Goal: Information Seeking & Learning: Check status

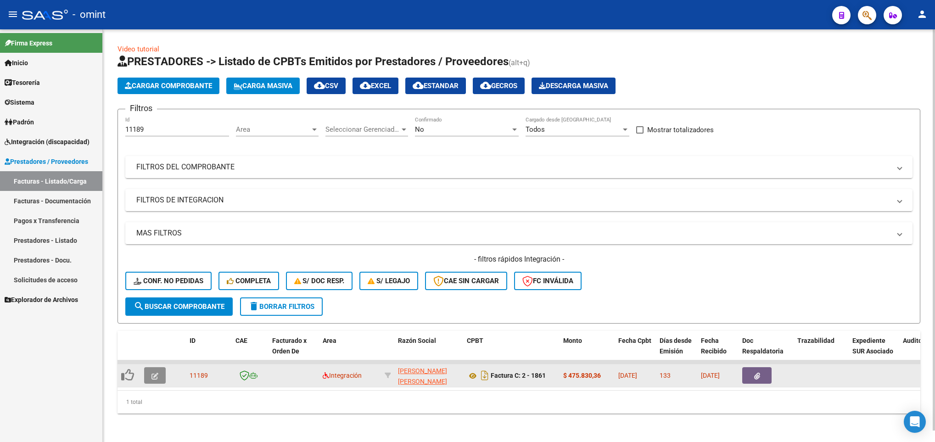
click at [154, 375] on icon "button" at bounding box center [155, 376] width 7 height 7
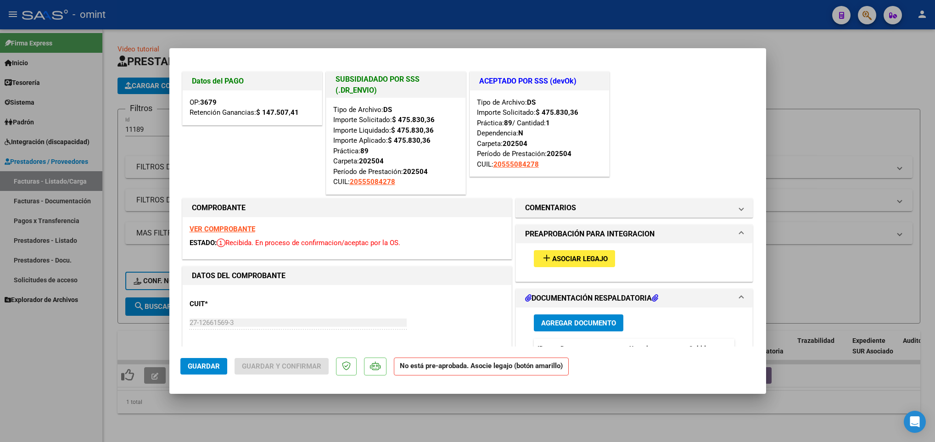
scroll to position [251, 0]
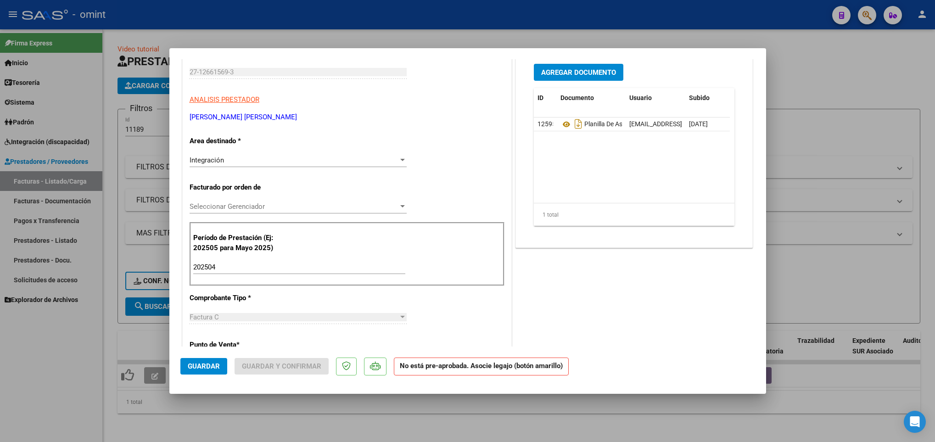
click at [303, 427] on div at bounding box center [467, 221] width 935 height 442
type input "$ 0,00"
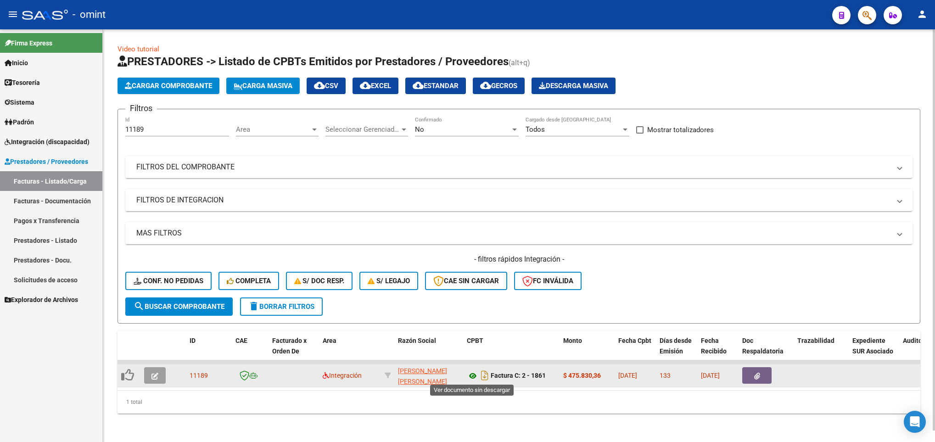
click at [476, 376] on icon at bounding box center [473, 376] width 12 height 11
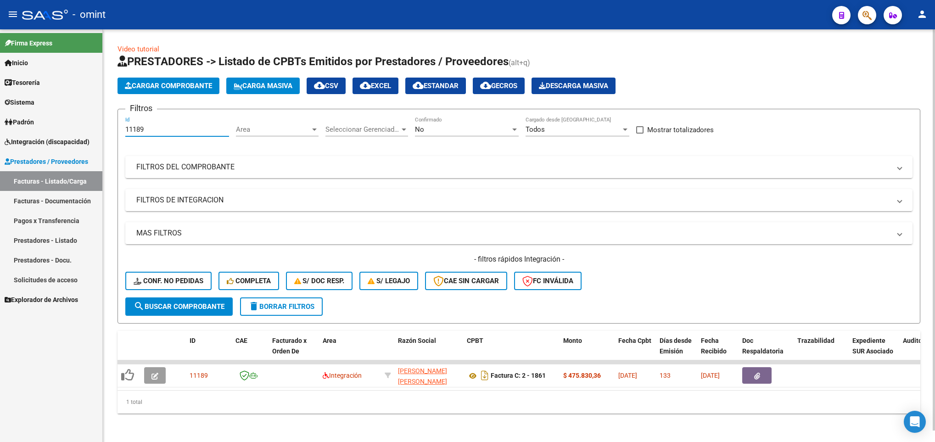
click at [163, 129] on input "11189" at bounding box center [177, 129] width 104 height 8
type input "1"
paste input "7862"
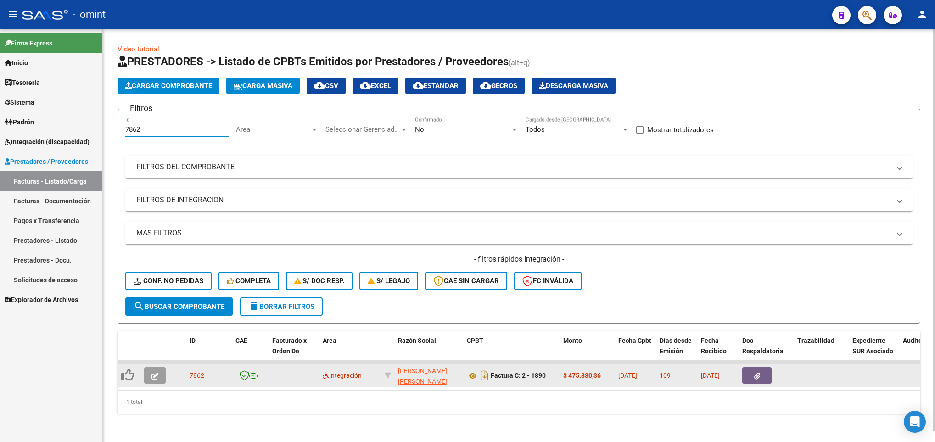
type input "7862"
click at [150, 376] on button "button" at bounding box center [155, 375] width 22 height 17
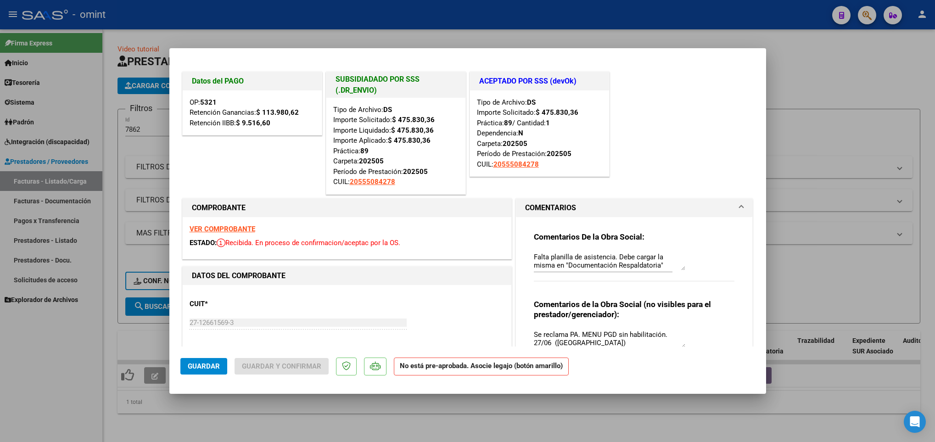
click at [270, 416] on div at bounding box center [467, 221] width 935 height 442
type input "$ 0,00"
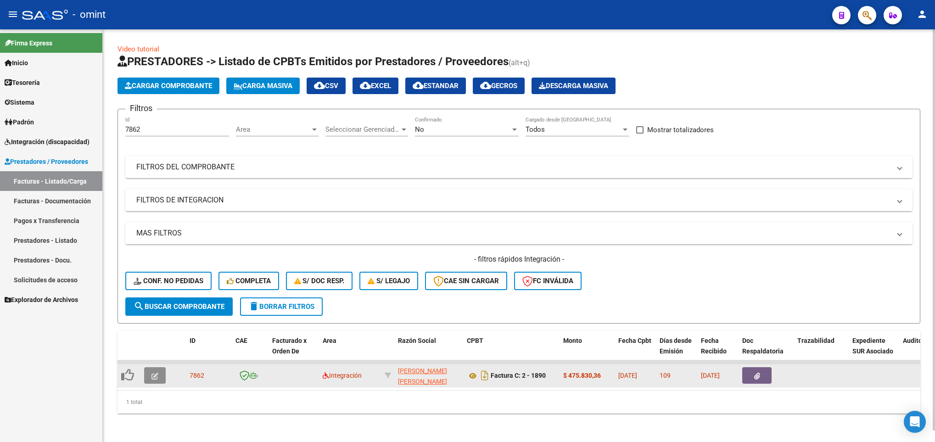
click at [157, 371] on span "button" at bounding box center [155, 375] width 7 height 8
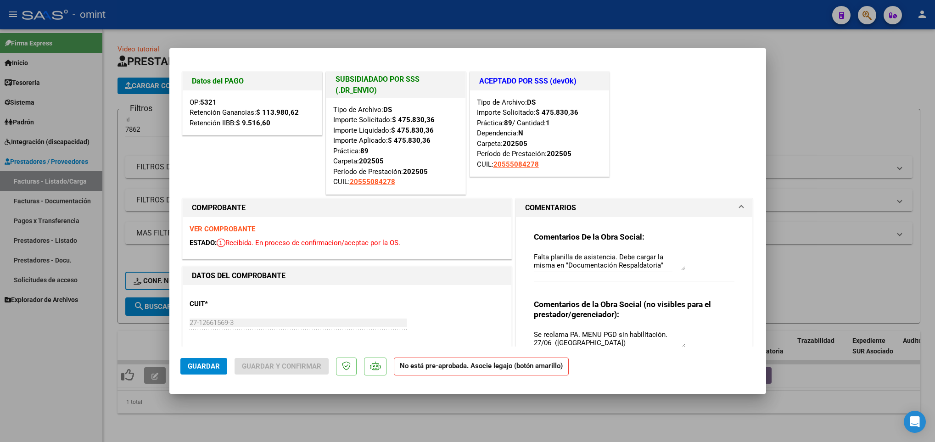
click at [410, 191] on div "Tipo de Archivo: DS Importe Solicitado: $ 475.830,36 Importe Liquidado: $ 475.8…" at bounding box center [395, 146] width 139 height 96
drag, startPoint x: 408, startPoint y: 180, endPoint x: 343, endPoint y: 186, distance: 65.0
click at [343, 186] on div "Tipo de Archivo: DS Importe Solicitado: $ 475.830,36 Importe Liquidado: $ 475.8…" at bounding box center [395, 146] width 125 height 83
drag, startPoint x: 343, startPoint y: 186, endPoint x: 413, endPoint y: 186, distance: 70.2
click at [413, 186] on div "Tipo de Archivo: DS Importe Solicitado: $ 475.830,36 Importe Liquidado: $ 475.8…" at bounding box center [395, 146] width 125 height 83
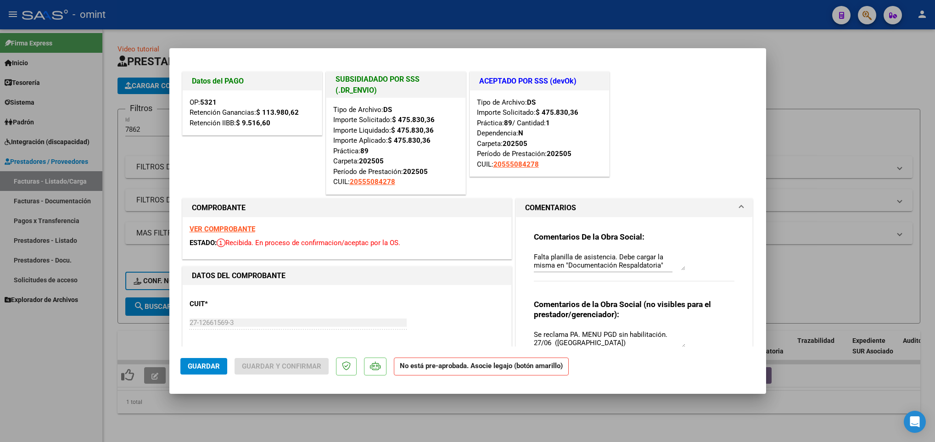
drag, startPoint x: 404, startPoint y: 183, endPoint x: 348, endPoint y: 186, distance: 56.6
click at [348, 186] on div "Tipo de Archivo: DS Importe Solicitado: $ 475.830,36 Importe Liquidado: $ 475.8…" at bounding box center [395, 146] width 125 height 83
copy span "20555084278"
click at [151, 196] on div at bounding box center [467, 221] width 935 height 442
type input "$ 0,00"
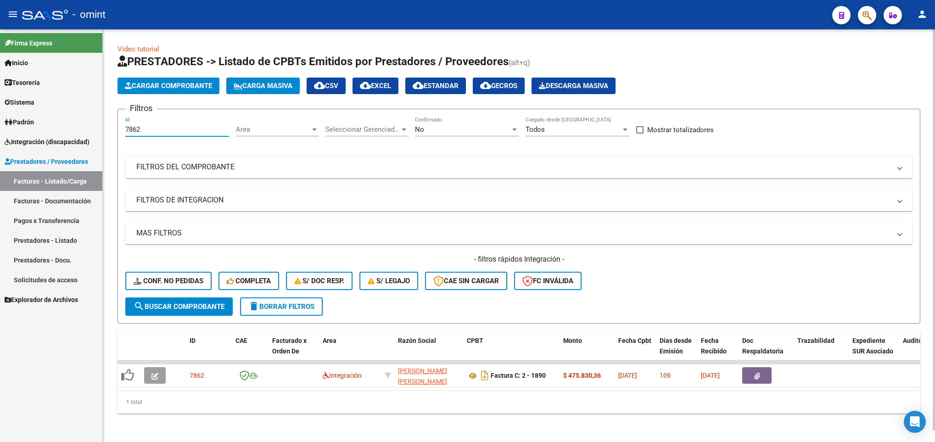
click at [164, 130] on input "7862" at bounding box center [177, 129] width 104 height 8
type input "7"
drag, startPoint x: 153, startPoint y: 121, endPoint x: 165, endPoint y: 129, distance: 14.4
click at [165, 129] on div "Id" at bounding box center [177, 127] width 104 height 20
click at [165, 129] on input "Id" at bounding box center [177, 129] width 104 height 8
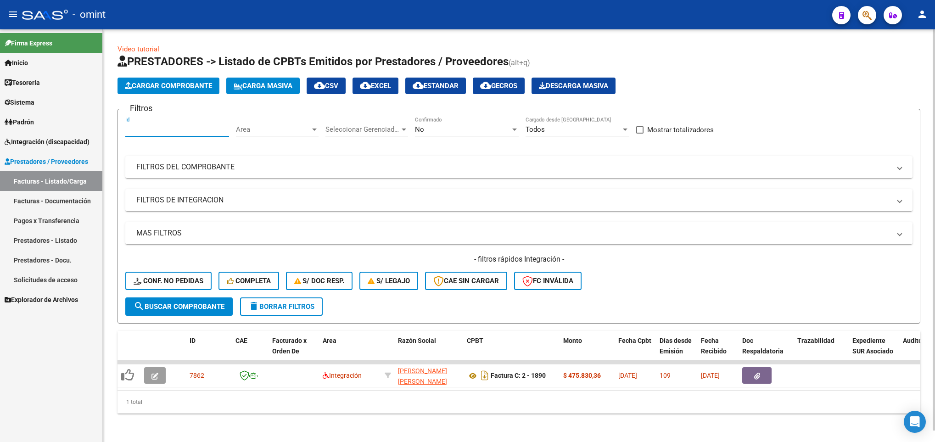
paste input "11189"
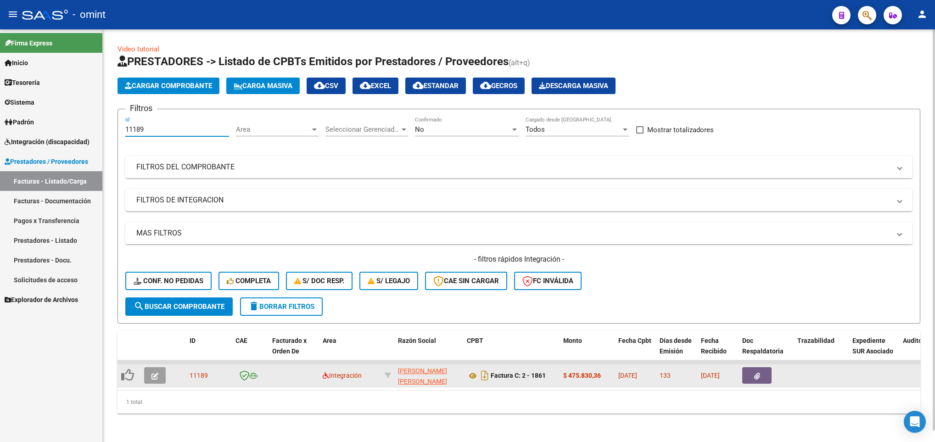
type input "11189"
click at [151, 384] on datatable-body-cell at bounding box center [156, 376] width 32 height 22
click at [153, 377] on icon "button" at bounding box center [155, 376] width 7 height 7
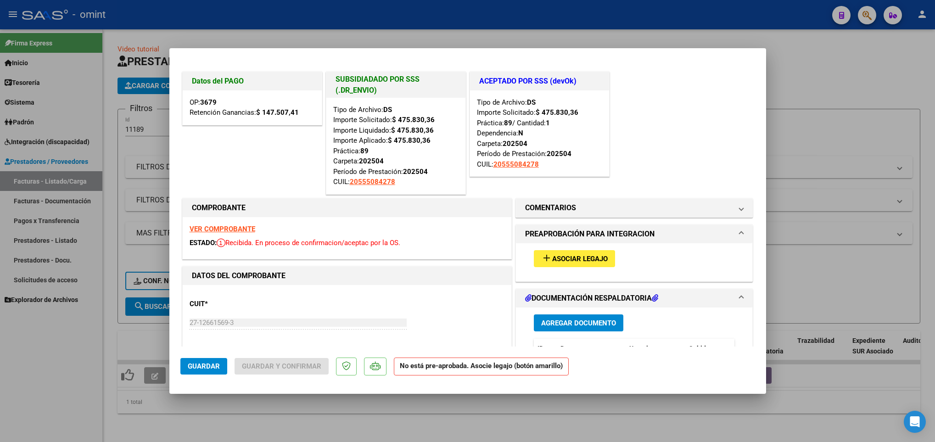
click at [564, 416] on div at bounding box center [467, 221] width 935 height 442
type input "$ 0,00"
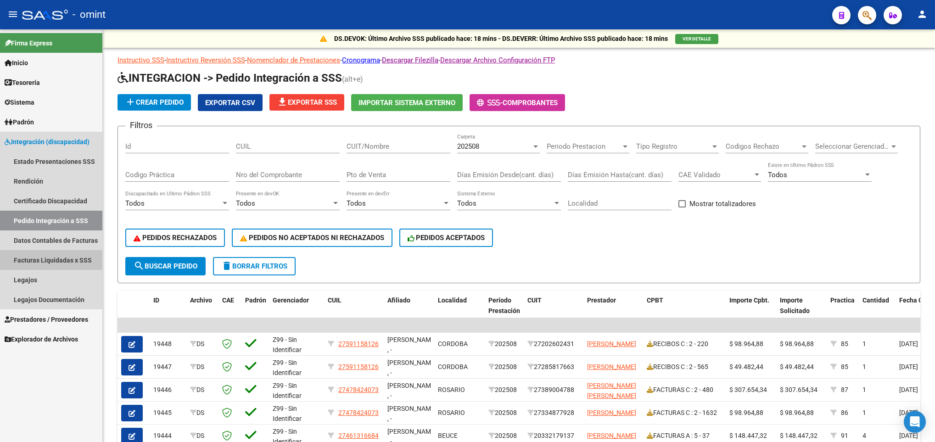
click at [44, 258] on link "Facturas Liquidadas x SSS" at bounding box center [51, 260] width 102 height 20
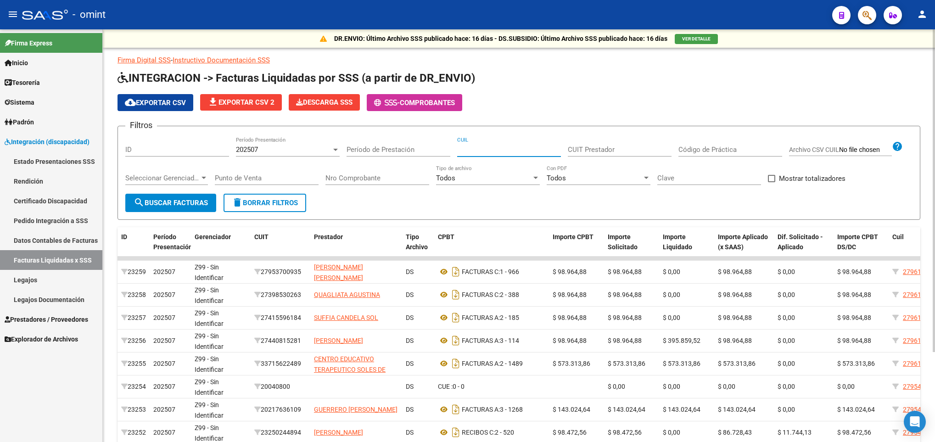
click at [484, 146] on input "CUIL" at bounding box center [509, 150] width 104 height 8
paste input "20-55508427-8"
type input "20-55508427-8"
click at [284, 150] on div "202507" at bounding box center [283, 150] width 95 height 8
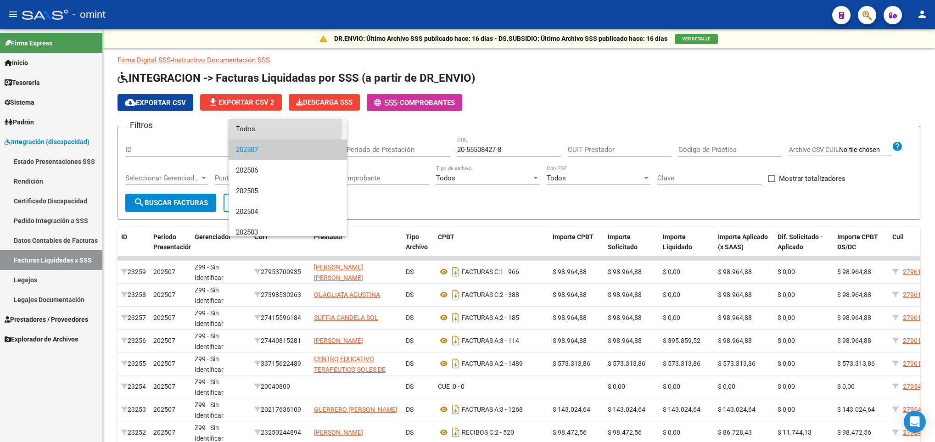
click at [285, 129] on span "Todos" at bounding box center [288, 129] width 104 height 21
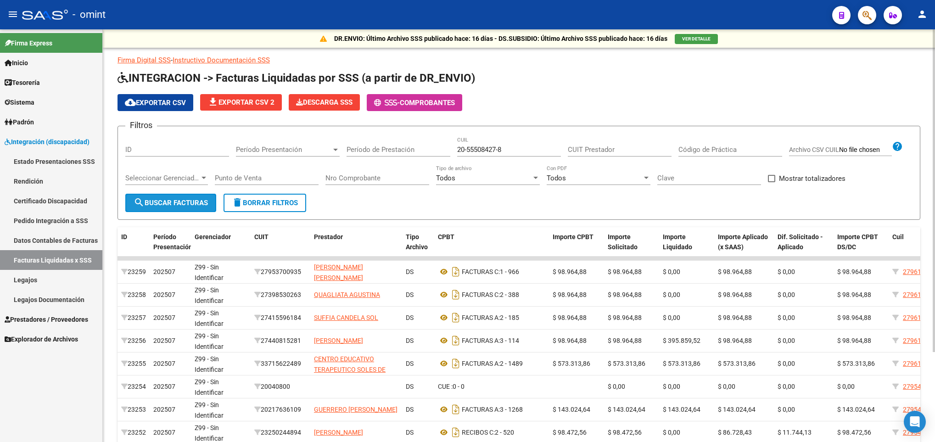
click at [182, 204] on span "search Buscar Facturas" at bounding box center [171, 203] width 74 height 8
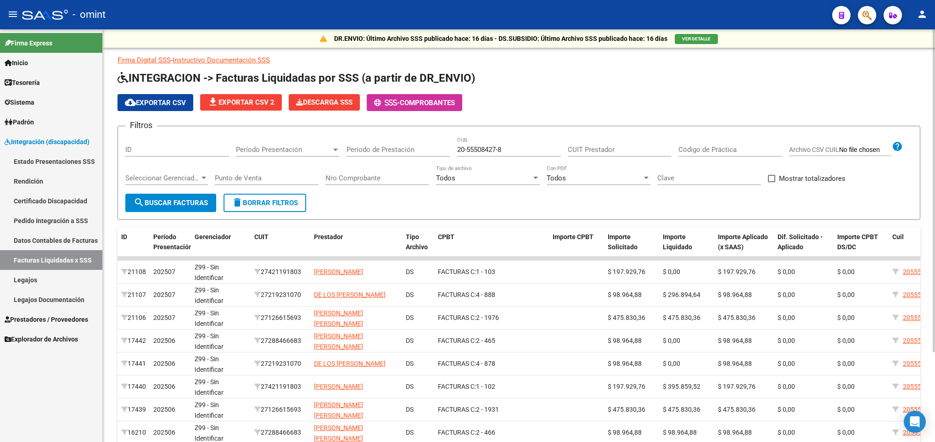
scroll to position [115, 0]
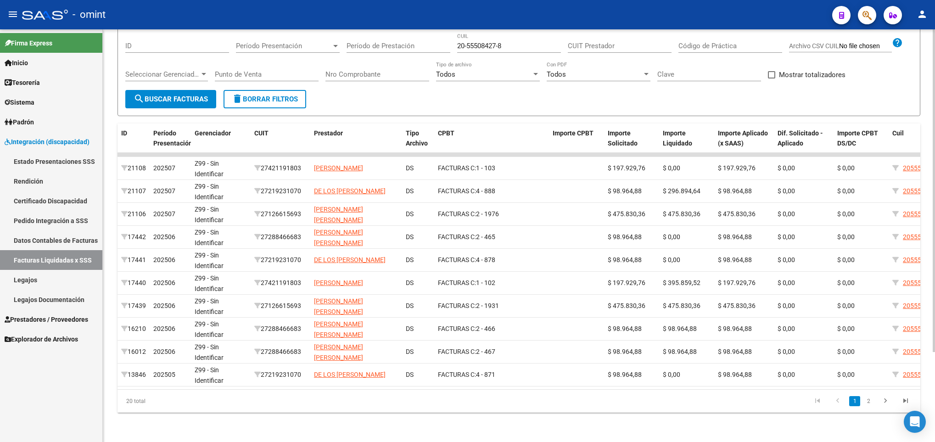
click at [933, 367] on div at bounding box center [934, 235] width 2 height 413
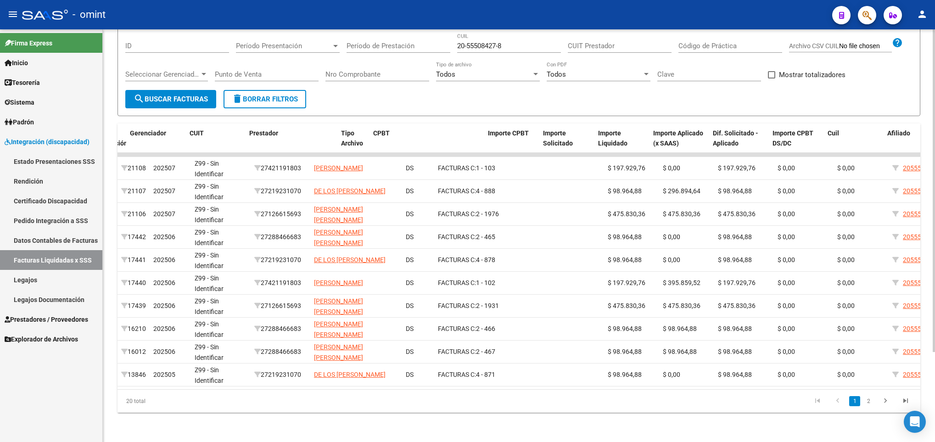
scroll to position [0, 230]
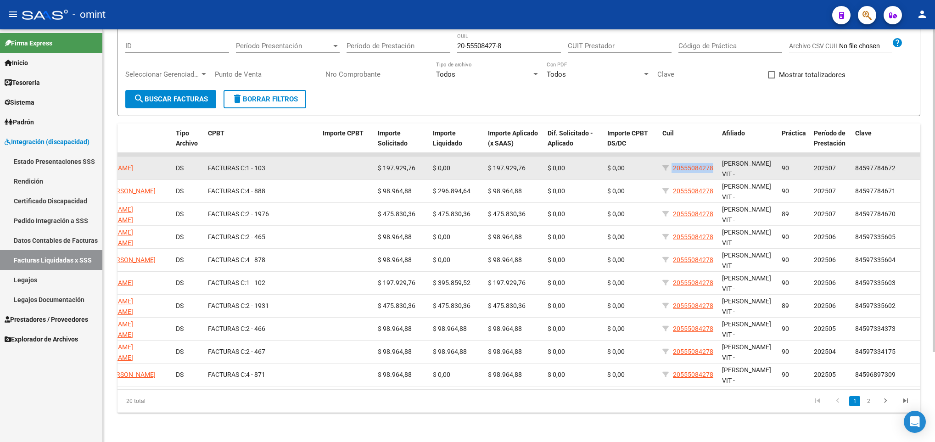
drag, startPoint x: 717, startPoint y: 156, endPoint x: 672, endPoint y: 162, distance: 44.9
click at [672, 162] on datatable-body-cell "20555084278" at bounding box center [689, 168] width 60 height 22
copy div "20555084278"
